Goal: Task Accomplishment & Management: Manage account settings

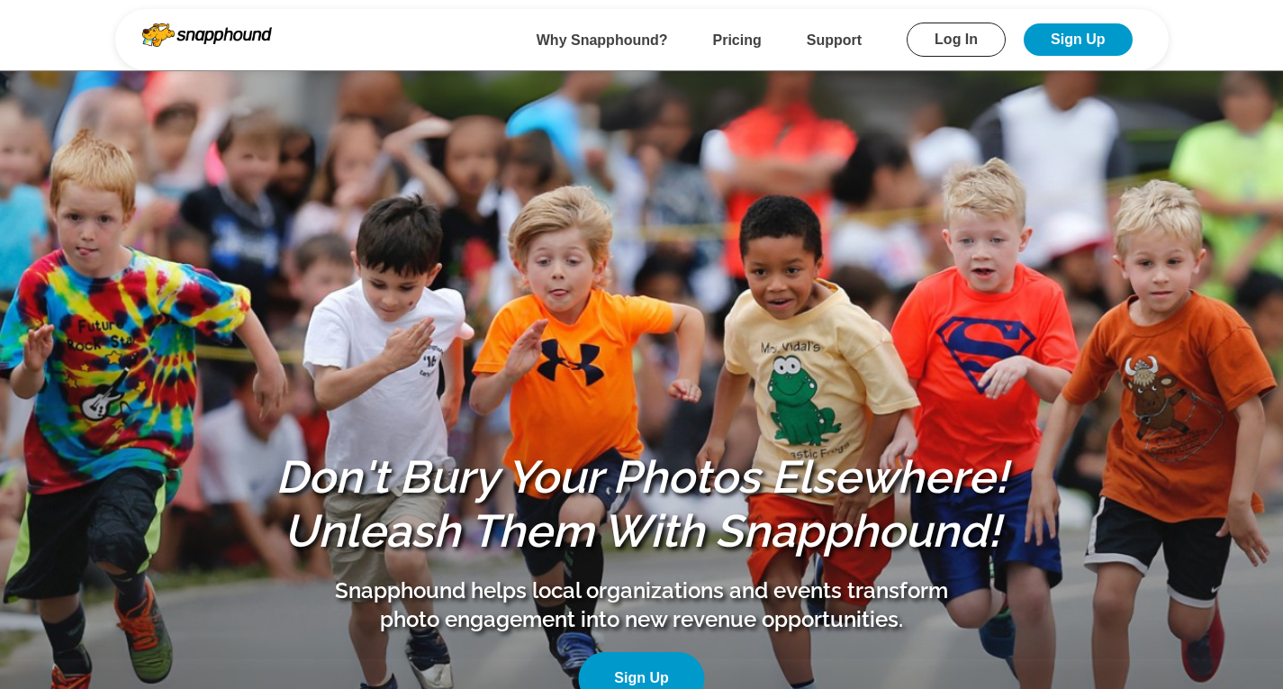
click at [919, 39] on link "Log In" at bounding box center [956, 40] width 99 height 34
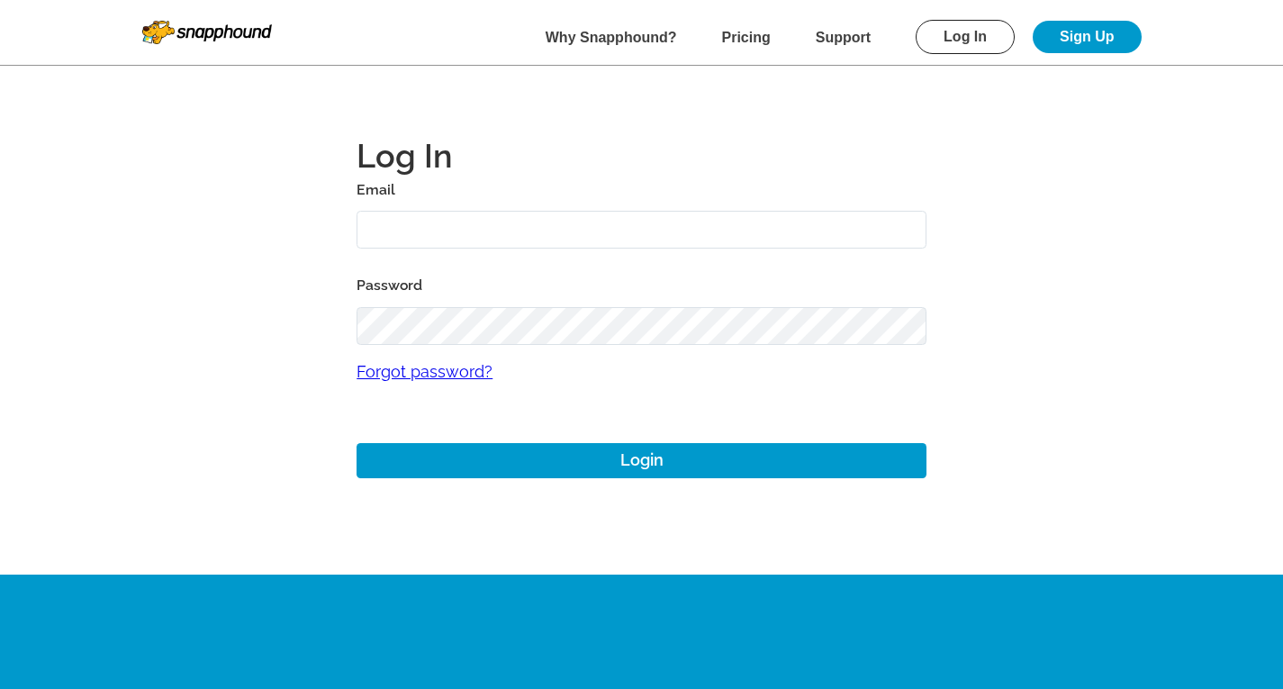
click at [497, 225] on input "text" at bounding box center [641, 230] width 570 height 39
type input "alansharp+1@sharpedgeventures.com"
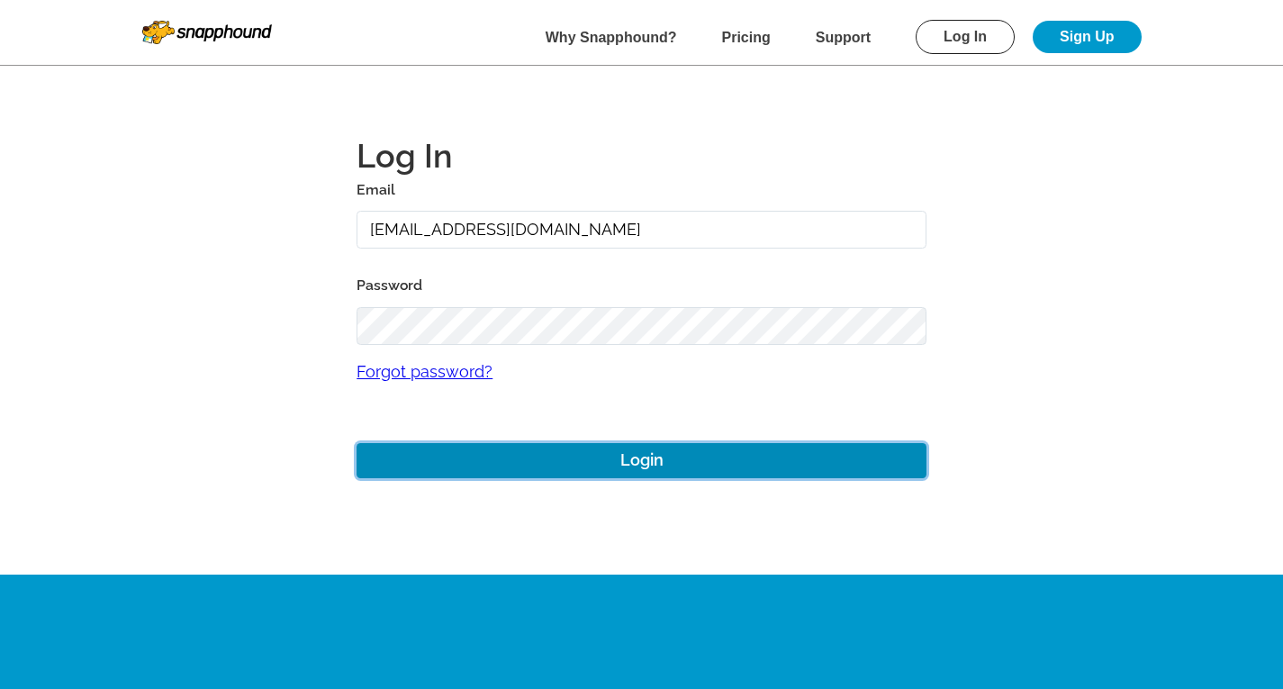
click at [614, 475] on button "Login" at bounding box center [641, 460] width 570 height 35
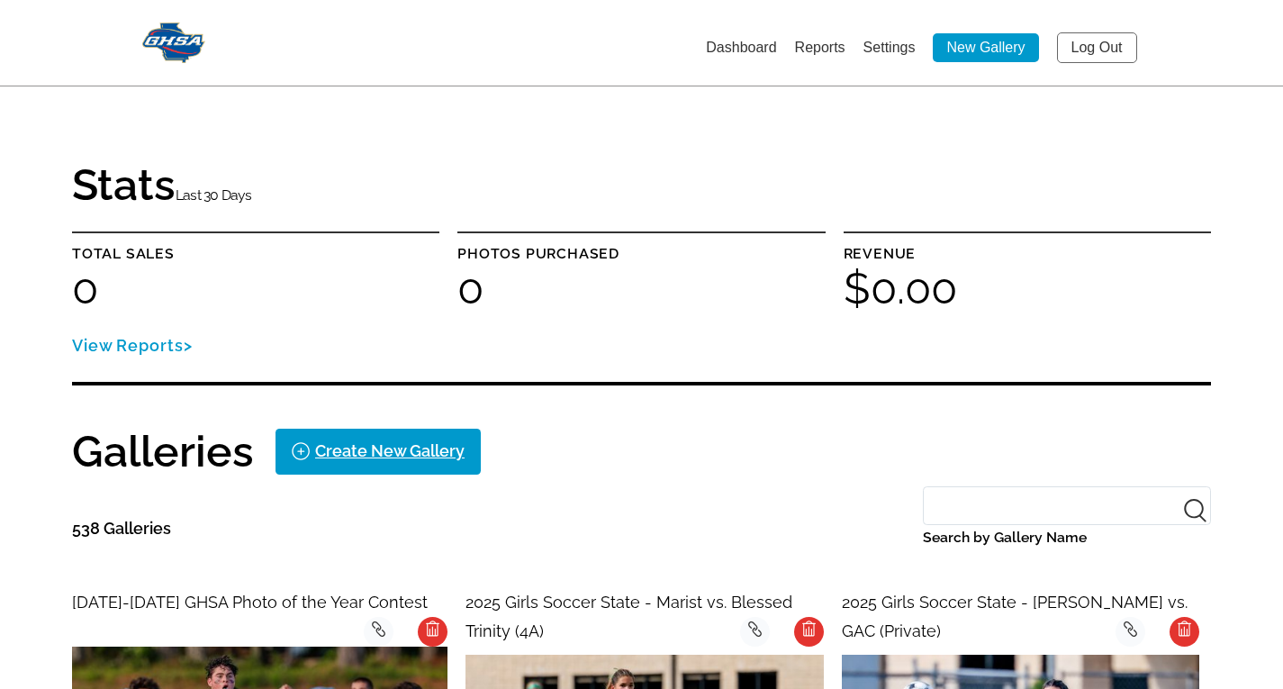
click at [886, 44] on link "Settings" at bounding box center [889, 47] width 52 height 15
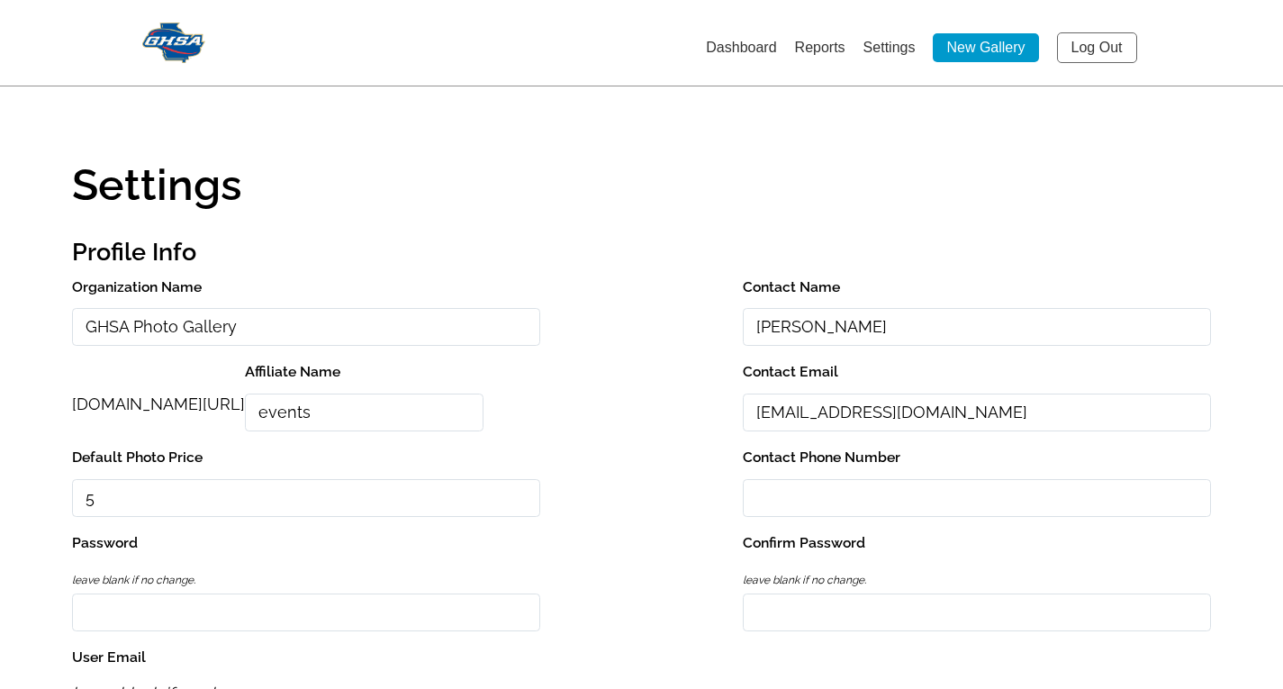
click at [742, 42] on link "Dashboard" at bounding box center [741, 47] width 70 height 15
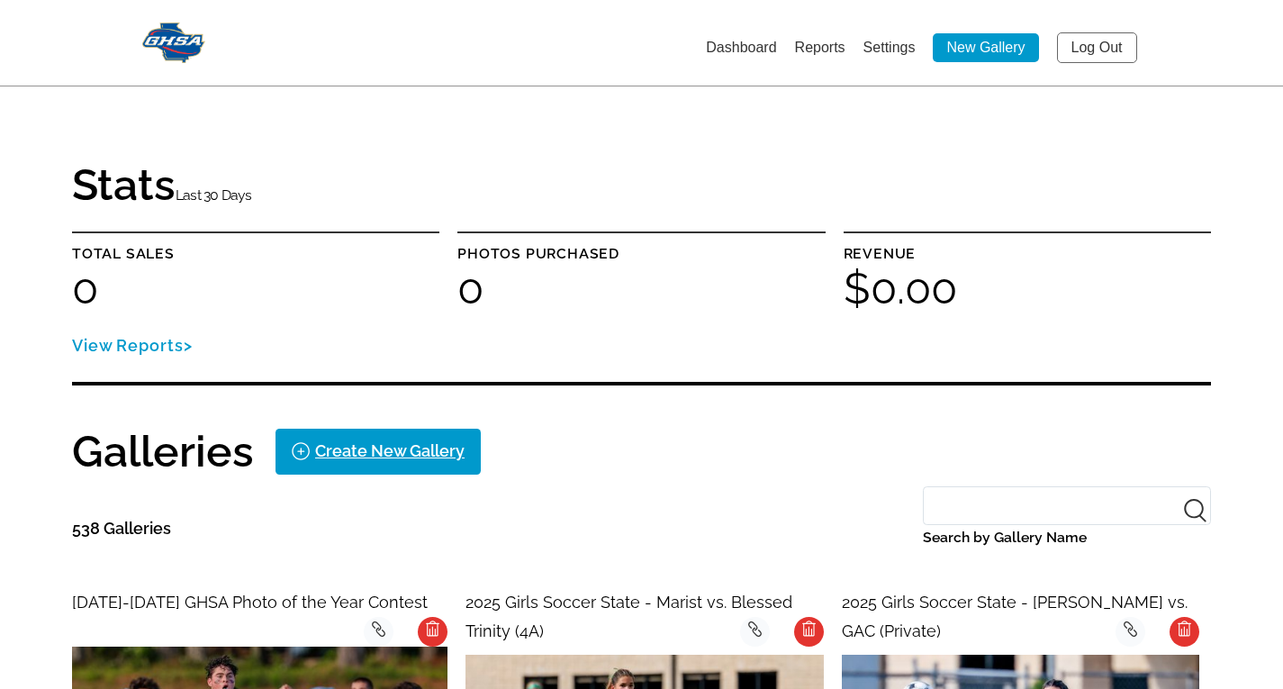
click at [1097, 45] on link "Log Out" at bounding box center [1097, 47] width 80 height 31
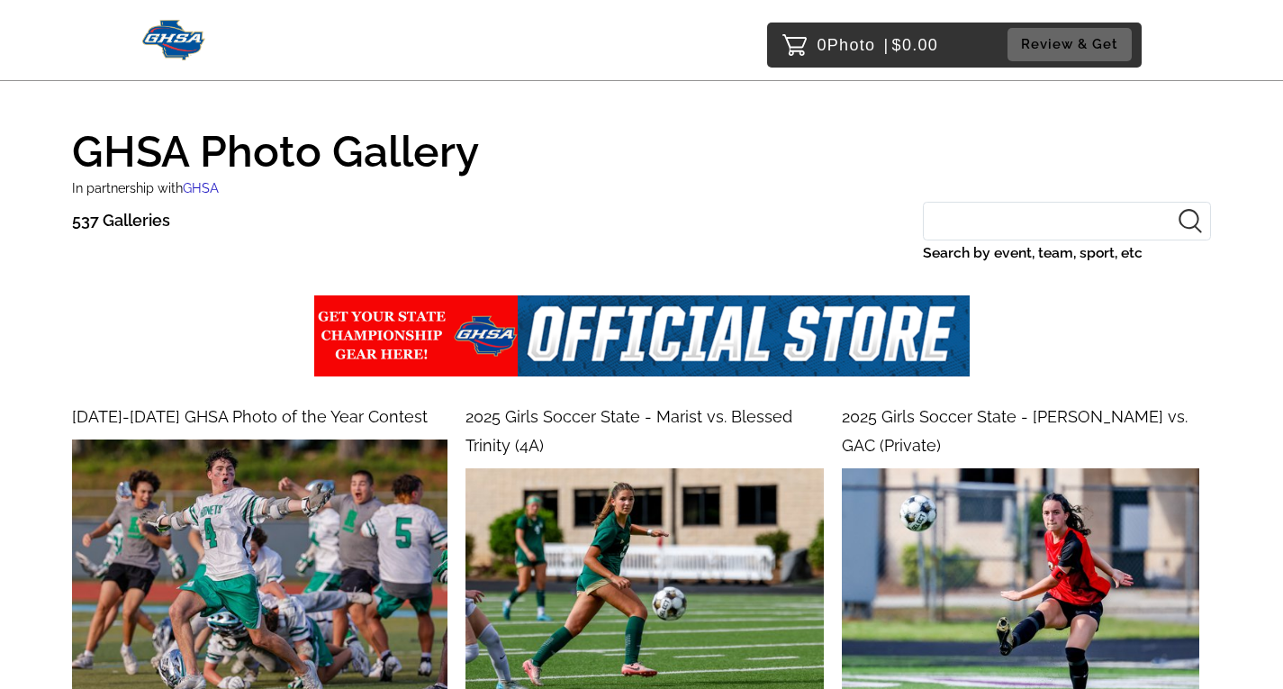
drag, startPoint x: 924, startPoint y: 250, endPoint x: 1166, endPoint y: 250, distance: 242.2
click at [1166, 250] on label "Search by event, team, sport, etc" at bounding box center [1067, 252] width 288 height 25
copy label "Search by event, team, sport, etc"
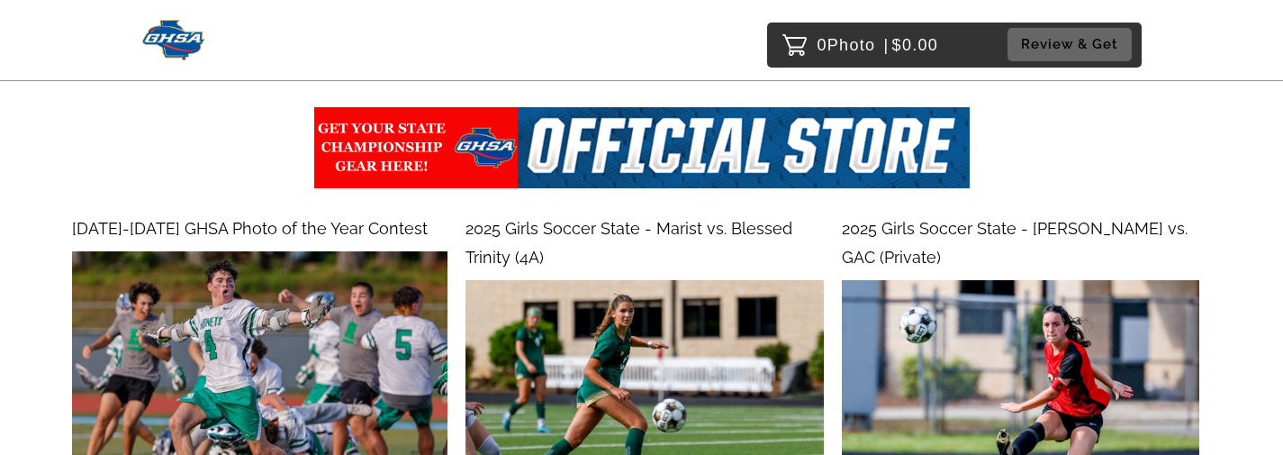
scroll to position [90, 0]
